Goal: Transaction & Acquisition: Subscribe to service/newsletter

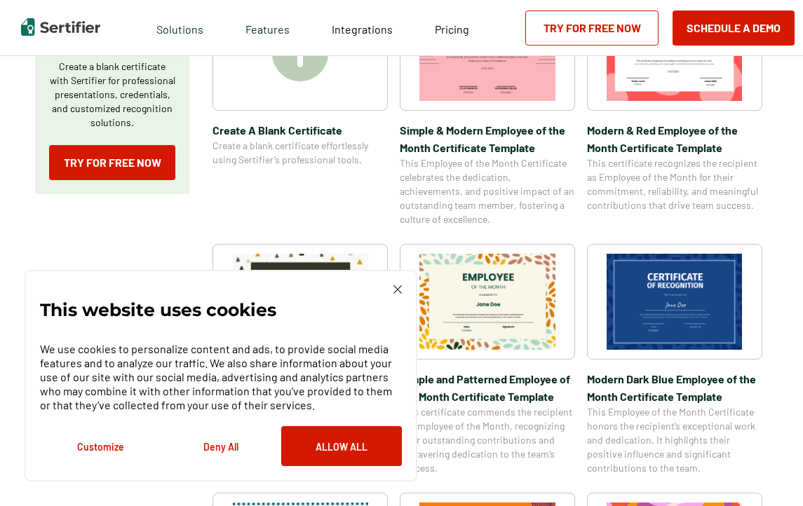
scroll to position [447, 0]
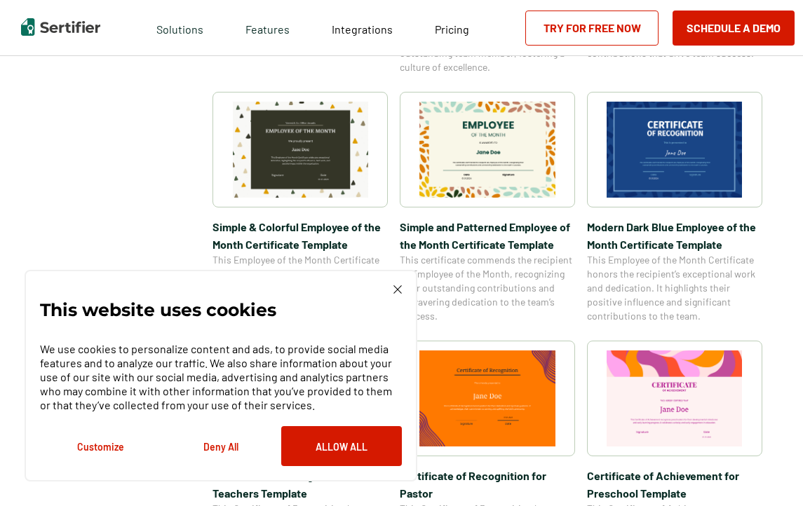
click at [414, 285] on div "This website uses cookies We use cookies to personalize content and ads, to pro…" at bounding box center [221, 376] width 393 height 212
click at [395, 285] on img at bounding box center [397, 289] width 8 height 8
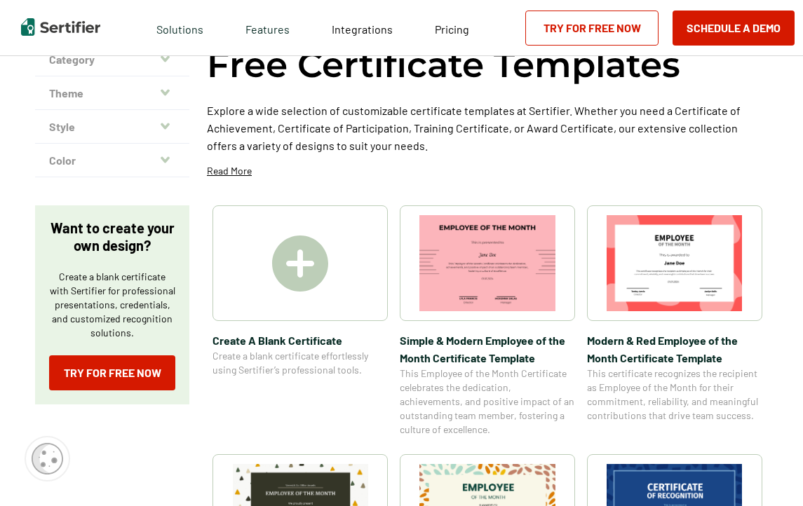
scroll to position [0, 0]
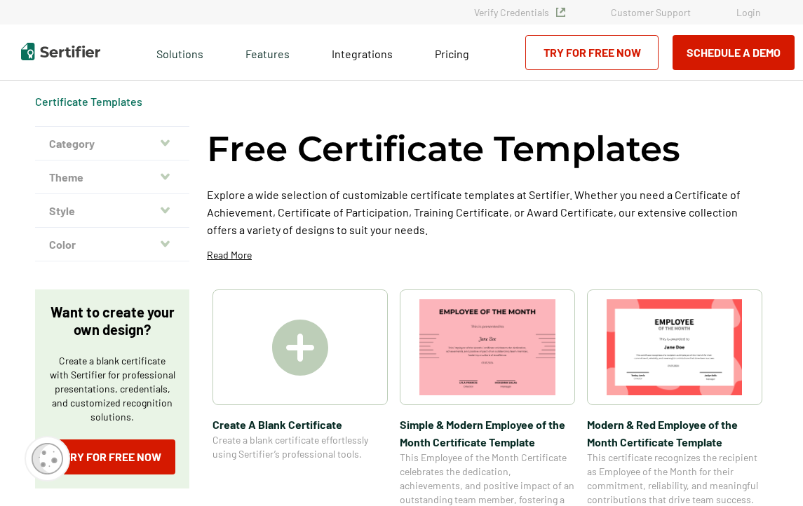
click at [303, 363] on img at bounding box center [300, 348] width 56 height 56
